Goal: Task Accomplishment & Management: Complete application form

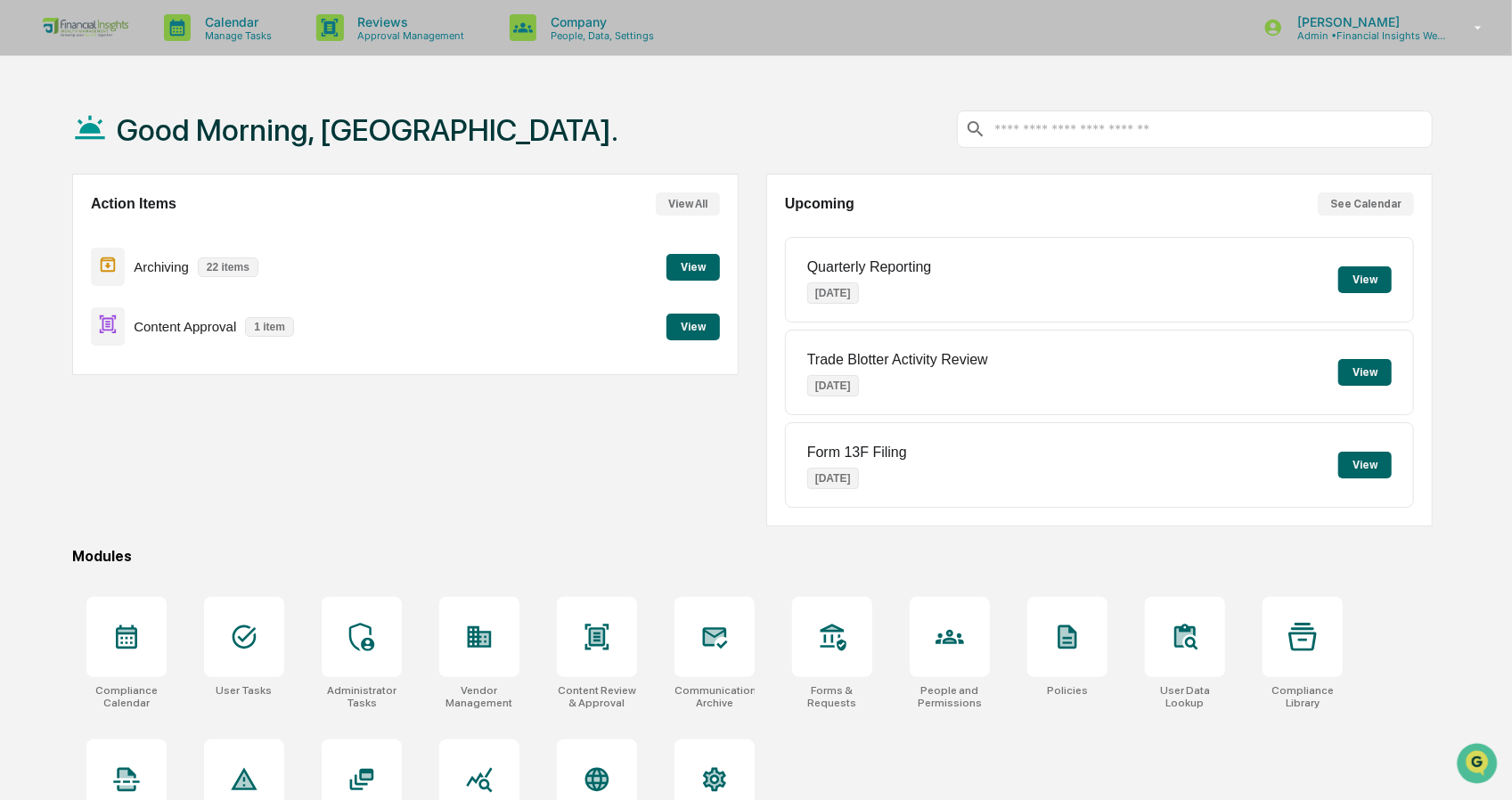
click at [698, 327] on button "View" at bounding box center [693, 327] width 54 height 26
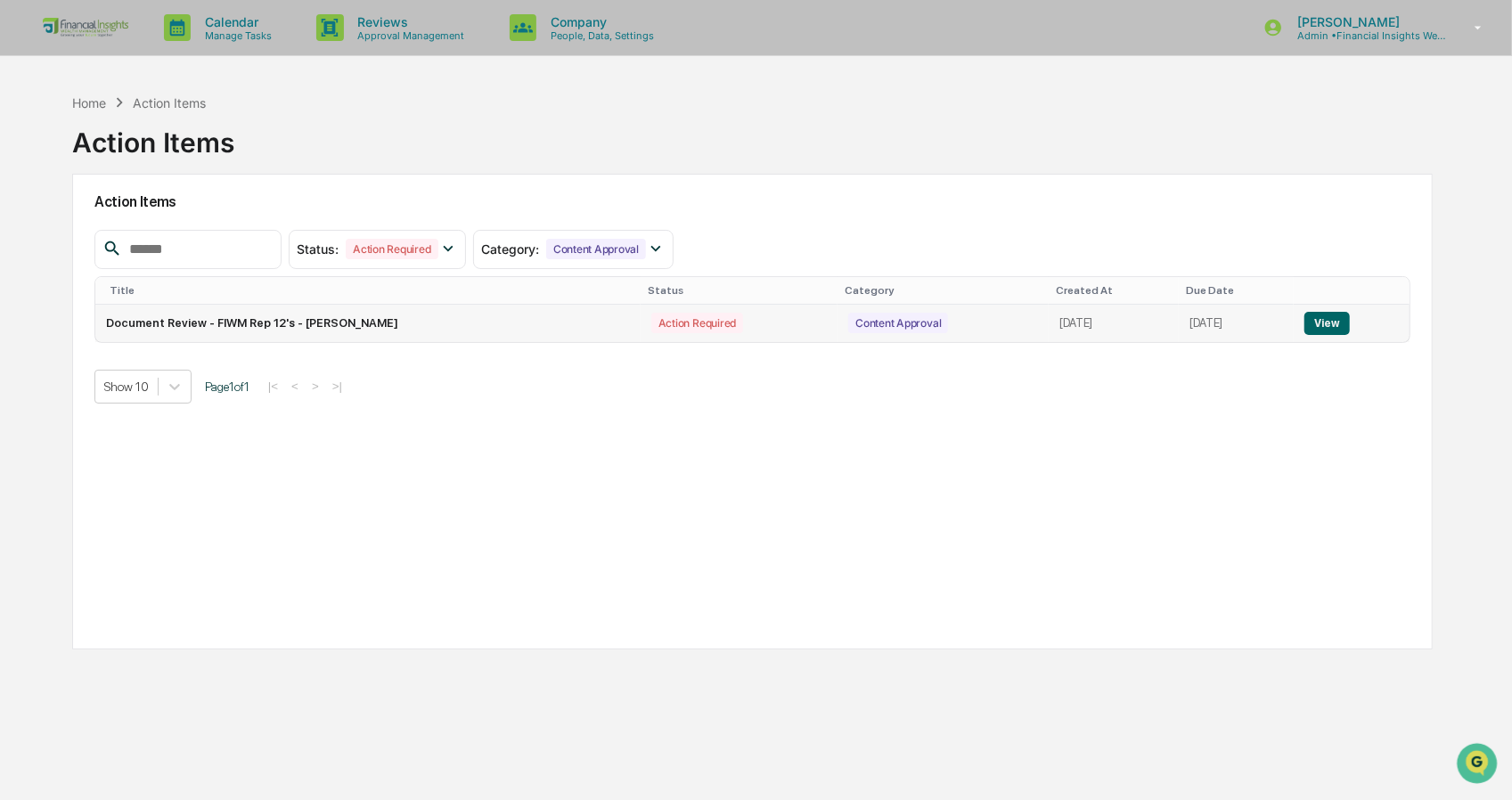
click at [1342, 331] on button "View" at bounding box center [1327, 323] width 46 height 23
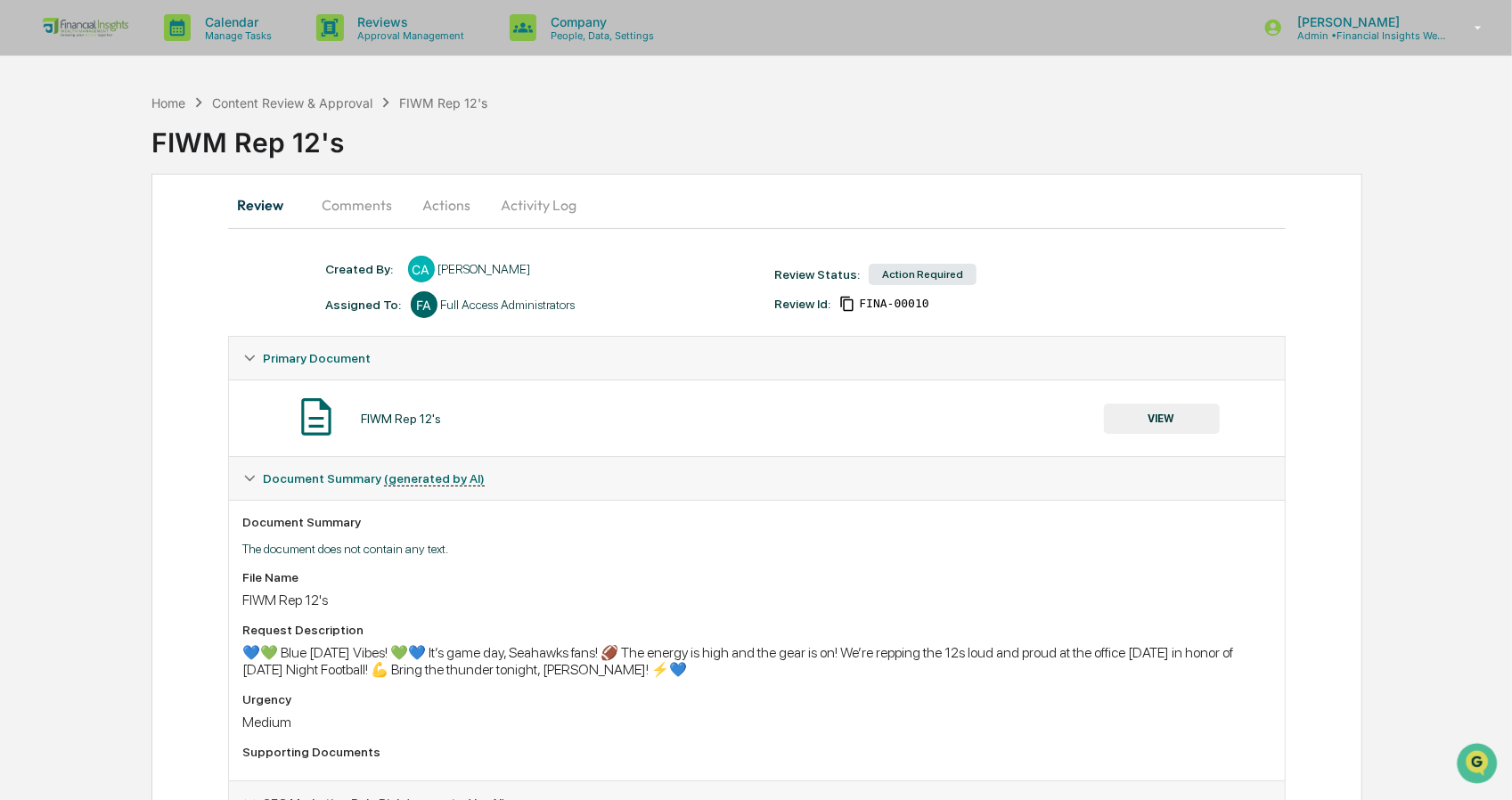
click at [1170, 420] on button "VIEW" at bounding box center [1162, 419] width 116 height 30
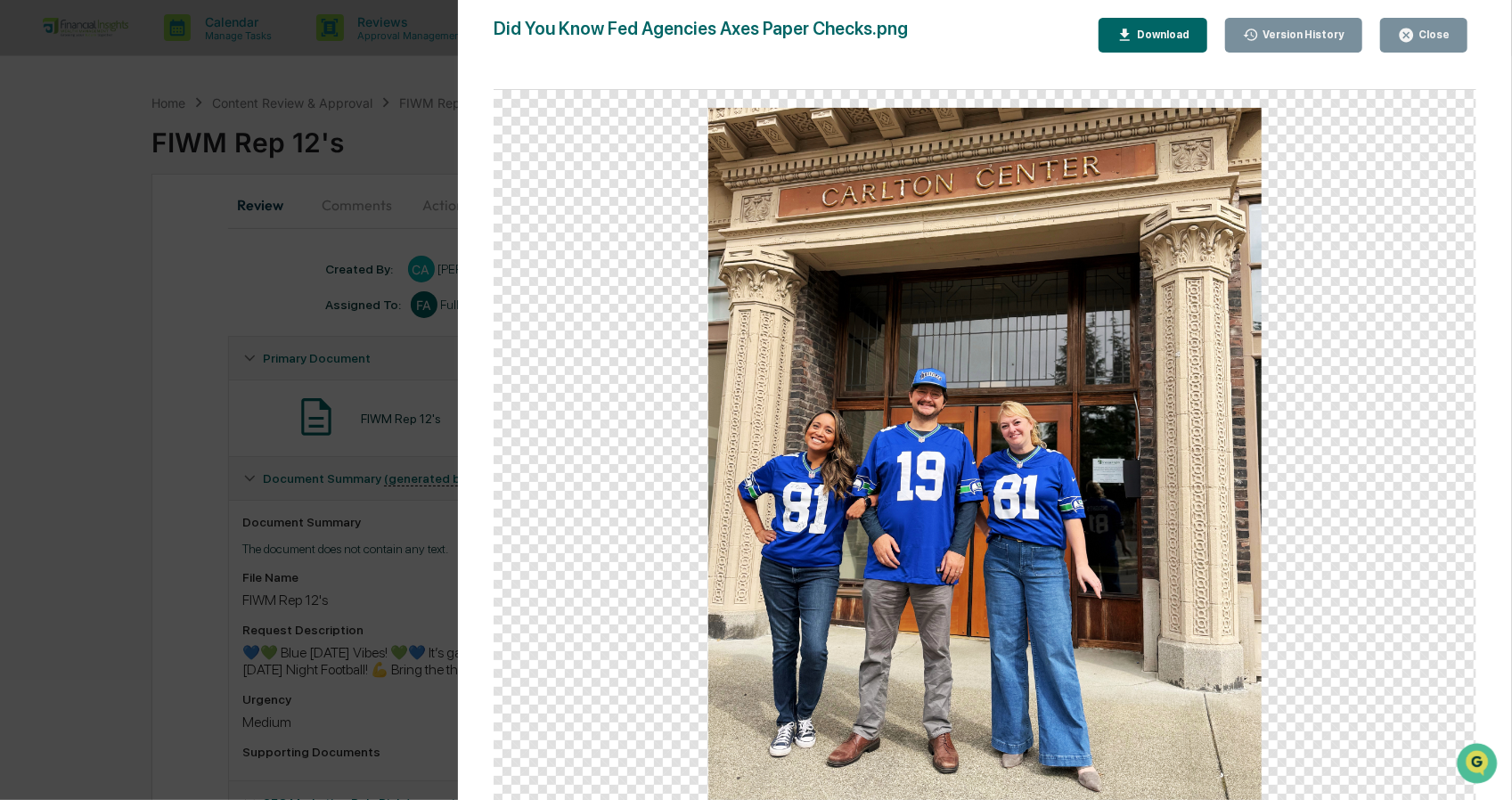
click at [1429, 29] on div "Close" at bounding box center [1433, 35] width 35 height 13
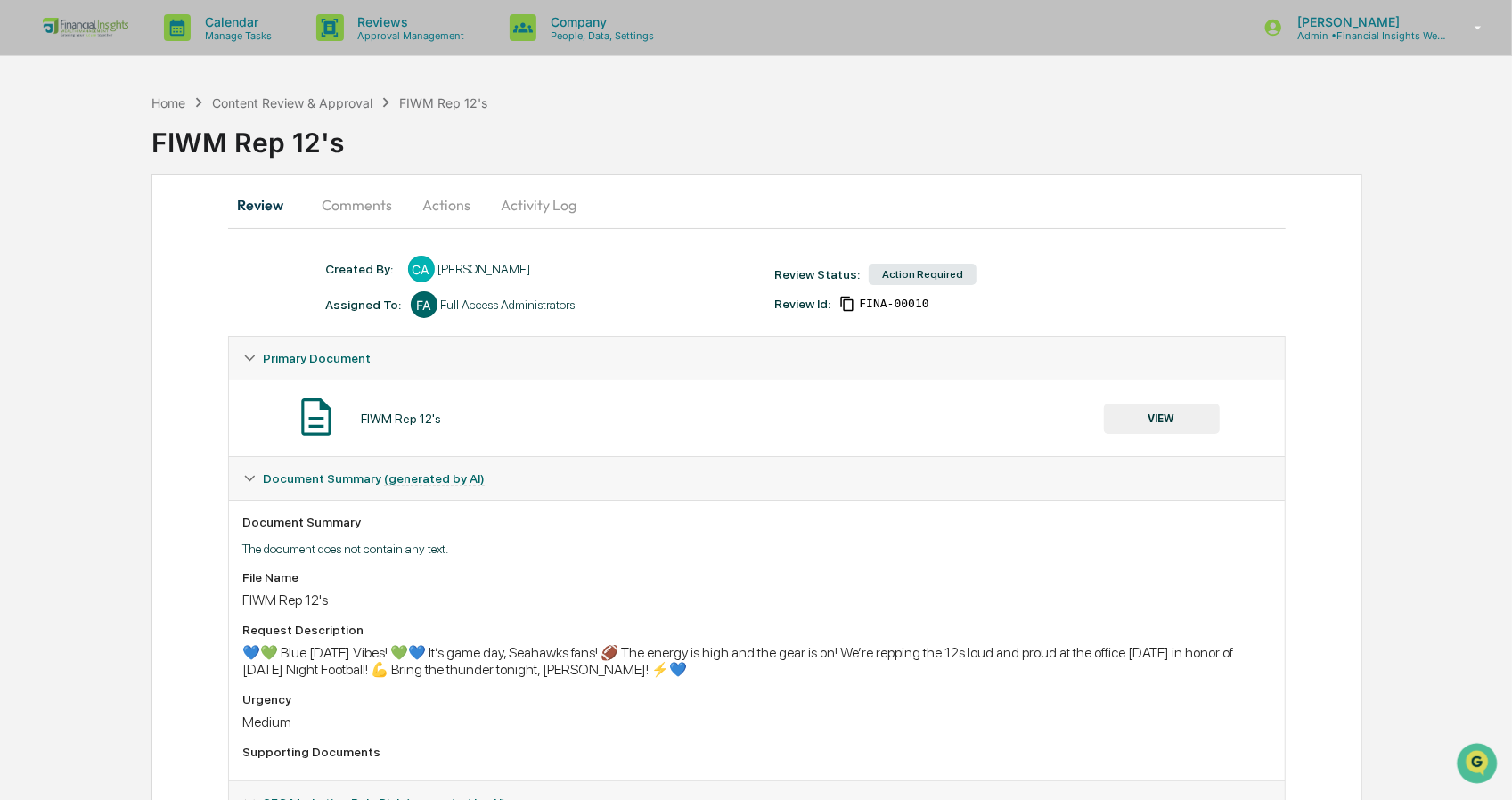
click at [482, 204] on button "Actions" at bounding box center [448, 204] width 80 height 43
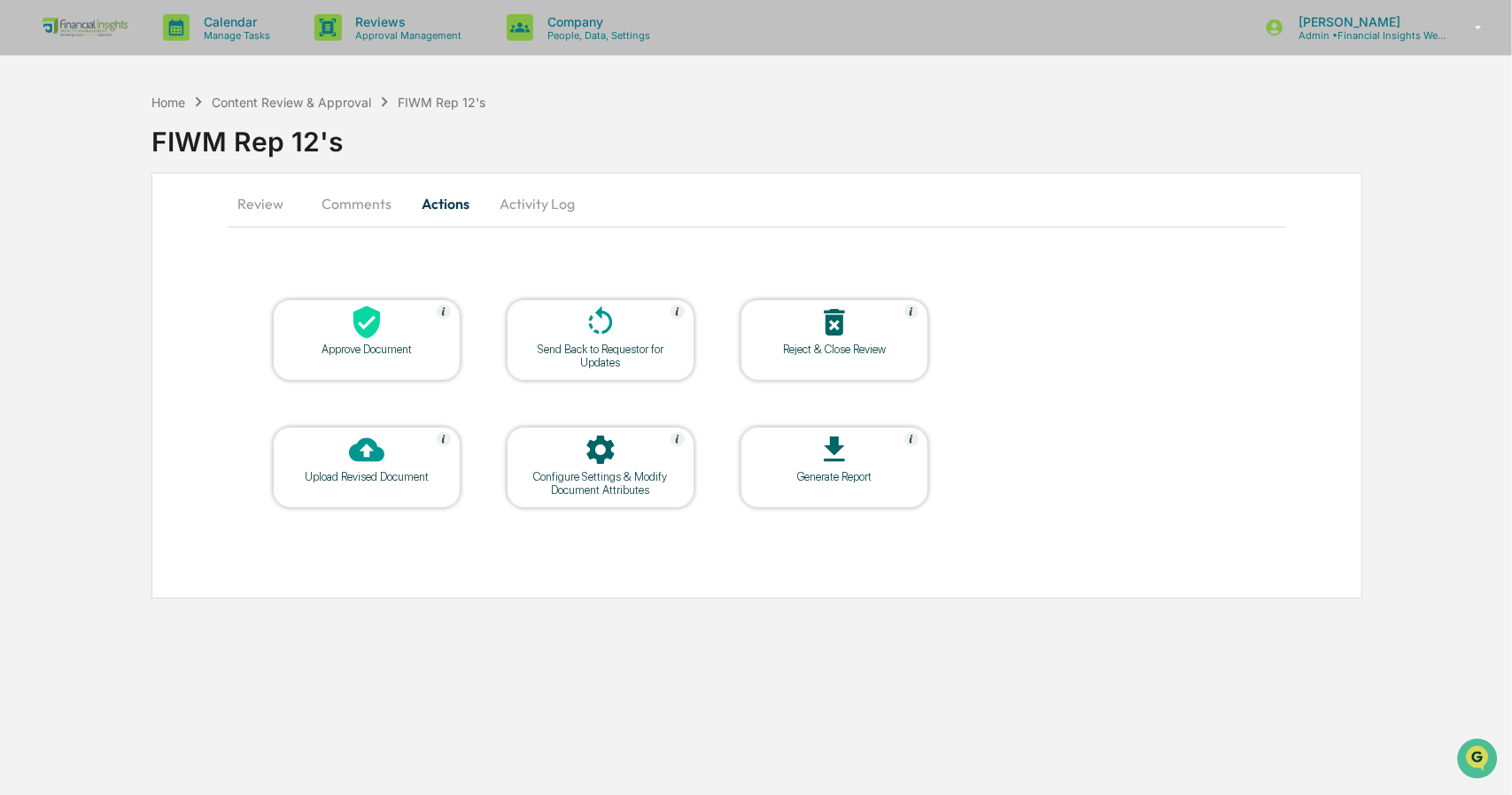
click at [417, 339] on div at bounding box center [366, 324] width 177 height 38
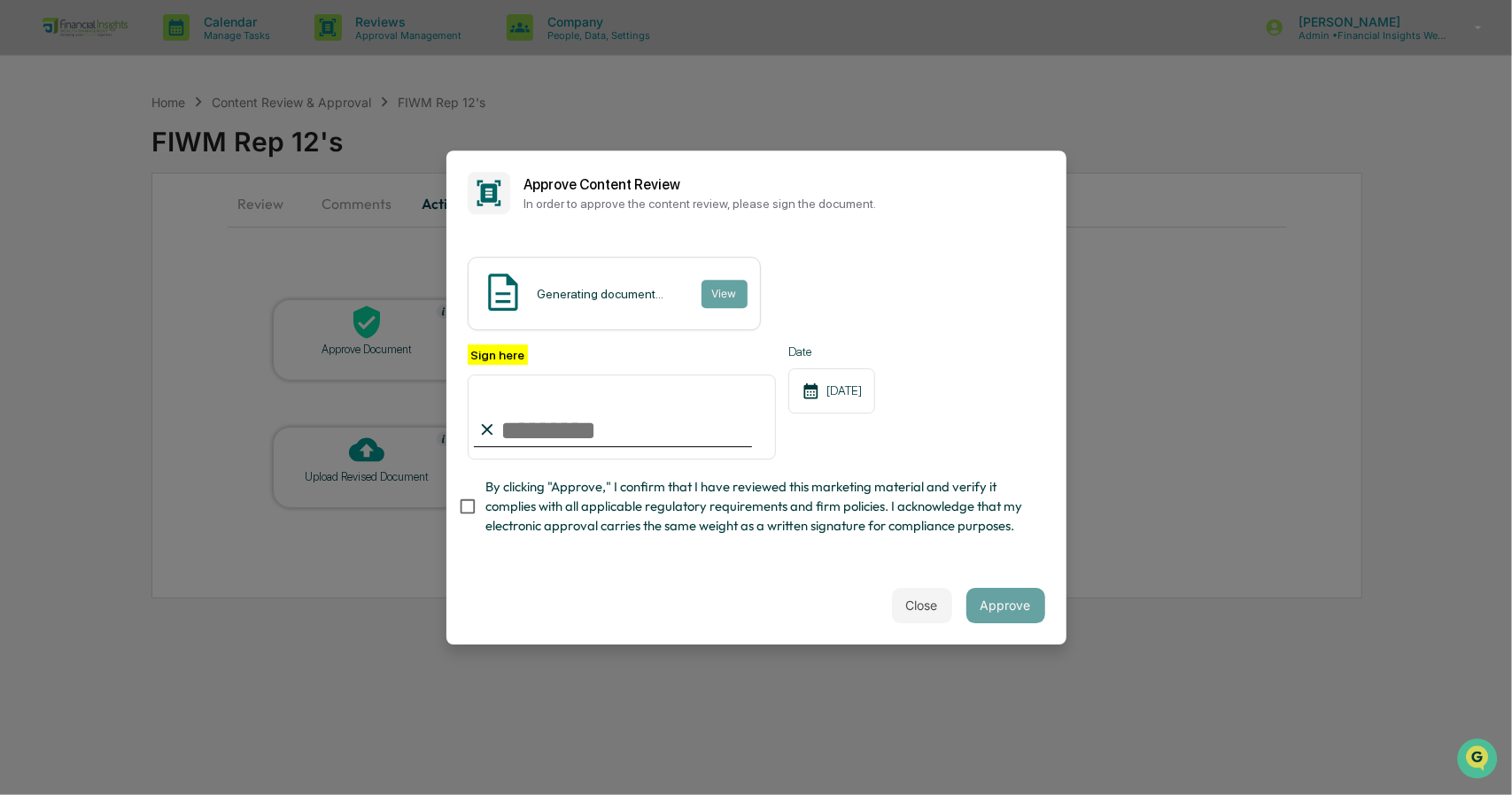
click at [702, 440] on input "Sign here" at bounding box center [622, 417] width 309 height 85
type input "**********"
click at [969, 457] on div "**********" at bounding box center [756, 402] width 577 height 115
click at [986, 596] on button "Approve" at bounding box center [1005, 606] width 79 height 35
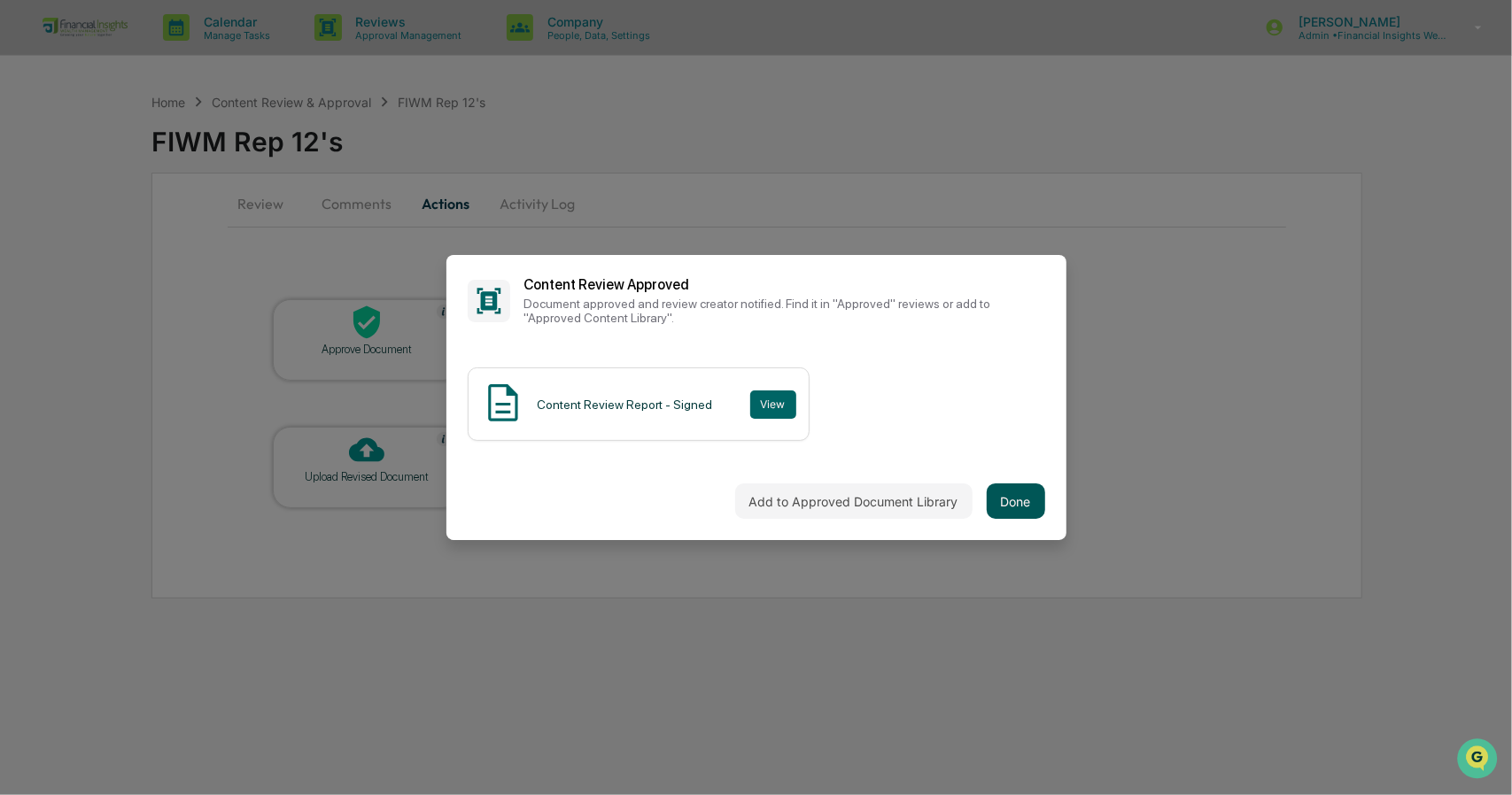
click at [1031, 508] on button "Done" at bounding box center [1015, 500] width 58 height 35
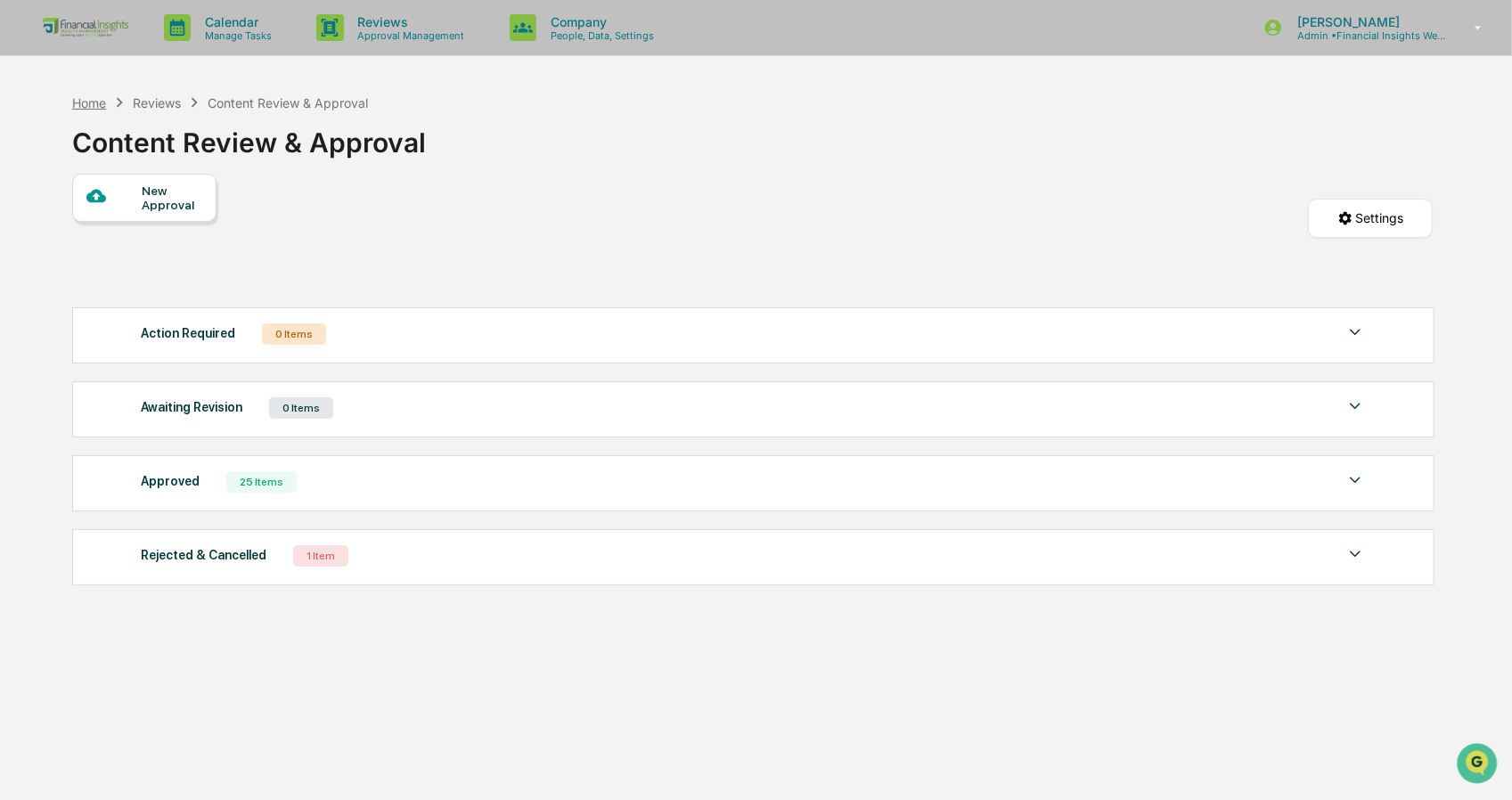
click at [89, 99] on div "Home" at bounding box center [88, 103] width 34 height 16
